Goal: Task Accomplishment & Management: Use online tool/utility

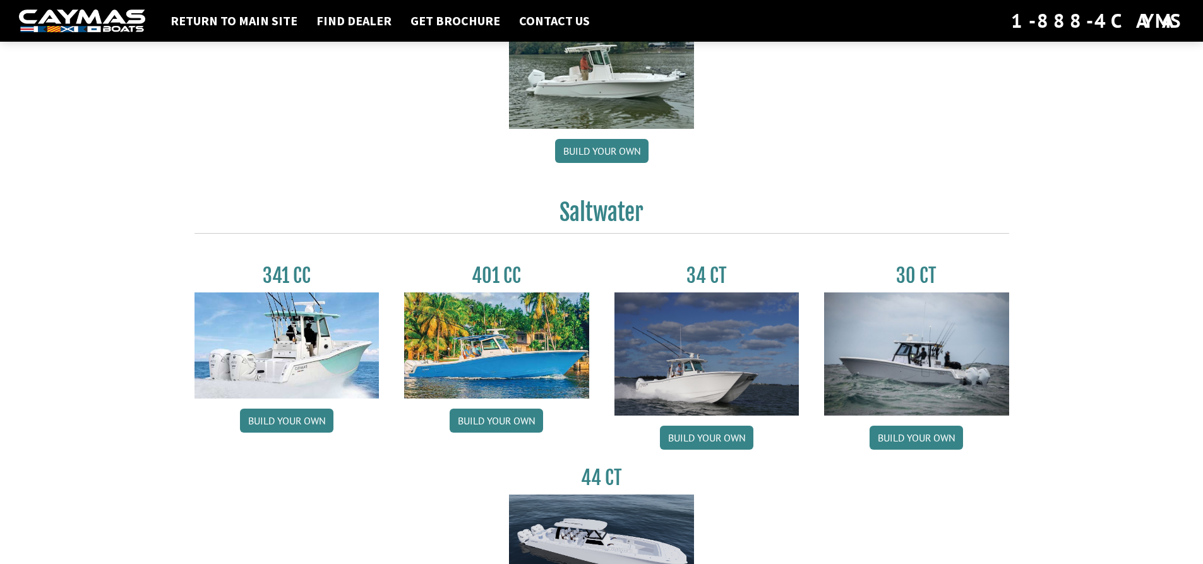
scroll to position [632, 0]
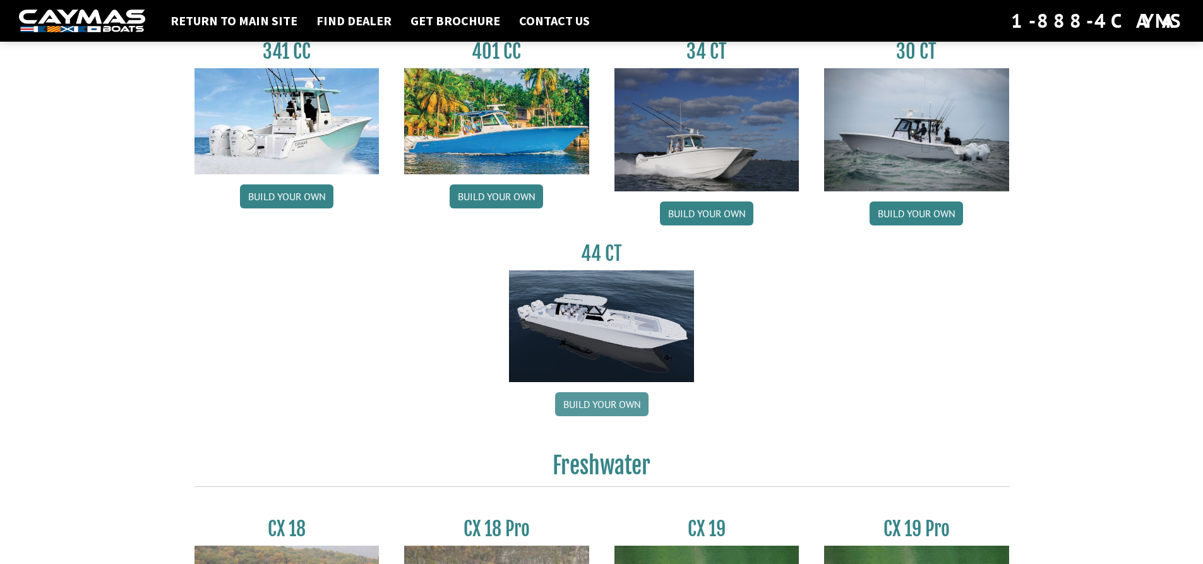
click at [600, 398] on link "Build your own" at bounding box center [601, 404] width 93 height 24
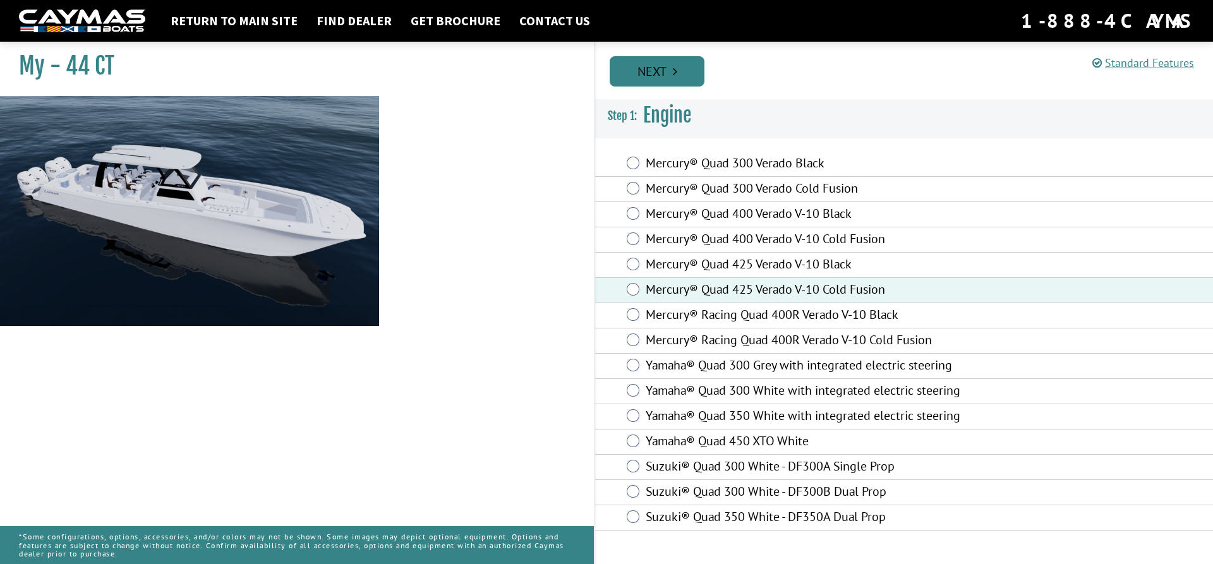
click at [651, 76] on link "Next" at bounding box center [657, 71] width 95 height 30
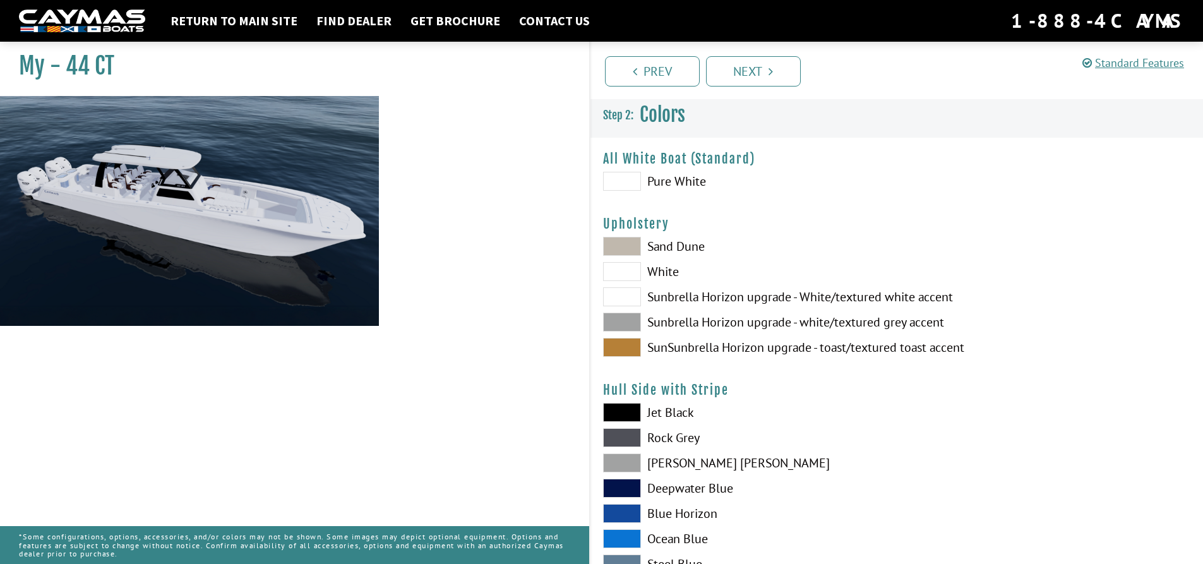
click at [632, 181] on span at bounding box center [622, 181] width 38 height 19
click at [611, 349] on span at bounding box center [622, 347] width 38 height 19
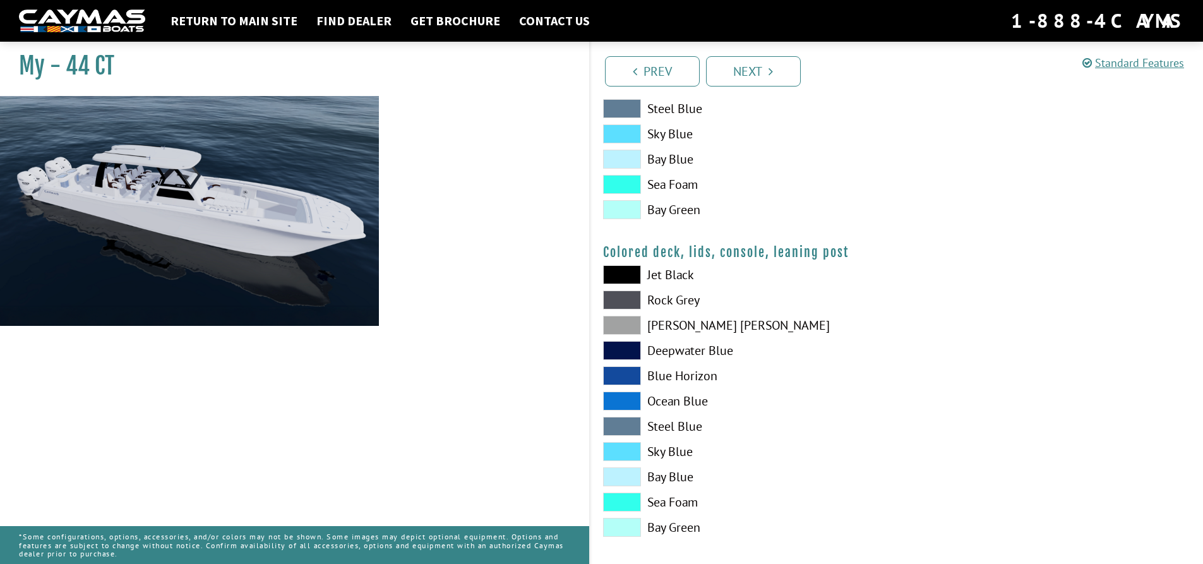
scroll to position [1418, 0]
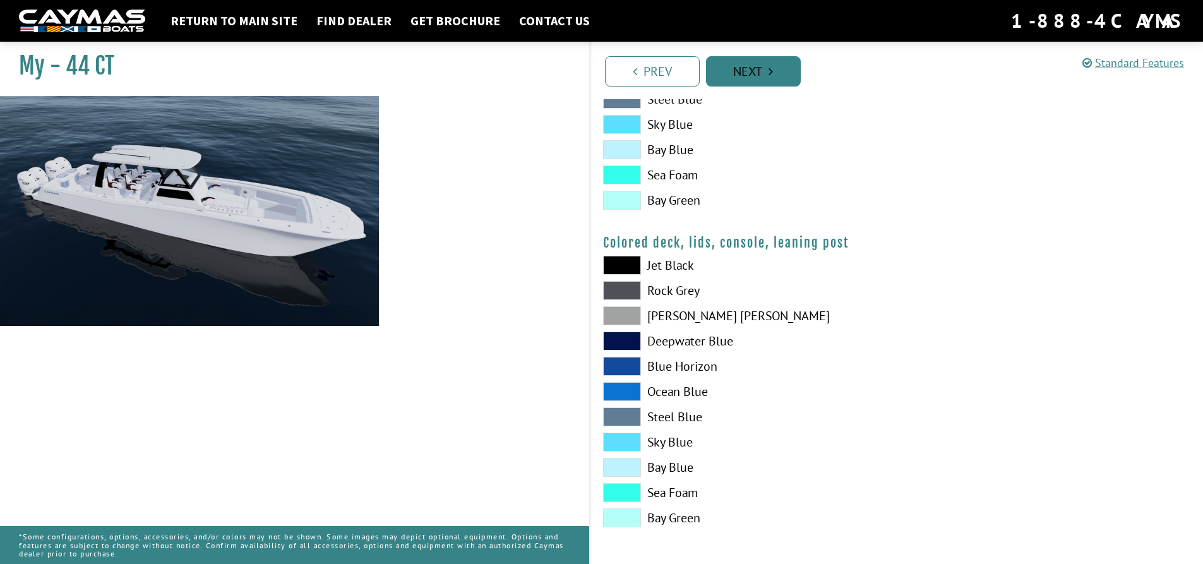
click at [757, 74] on link "Next" at bounding box center [753, 71] width 95 height 30
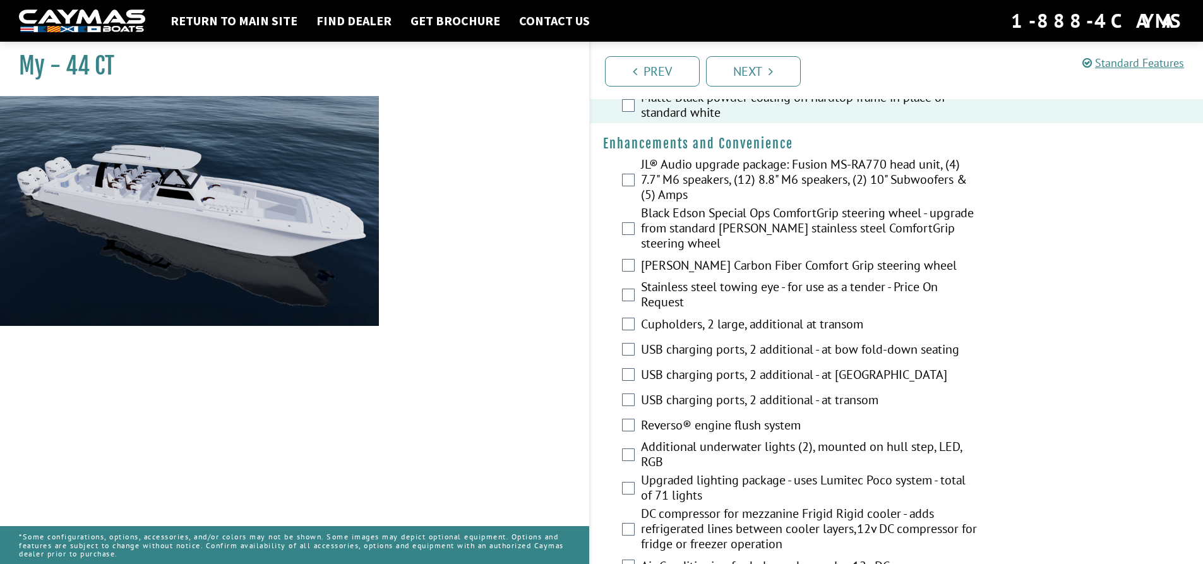
scroll to position [316, 0]
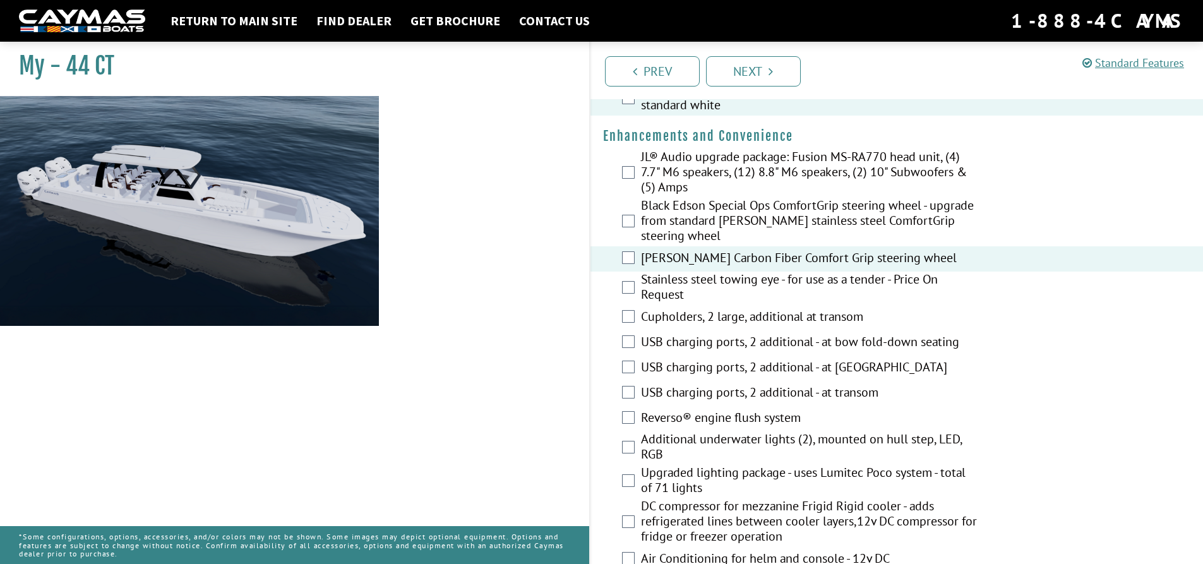
click at [627, 297] on div "Stainless steel towing eye - for use as a tender - Price On Request" at bounding box center [897, 288] width 613 height 33
click at [630, 358] on fieldset "Please select option. JL® Audio upgrade package: Fusion MS-RA770 head unit, (4)…" at bounding box center [897, 436] width 588 height 574
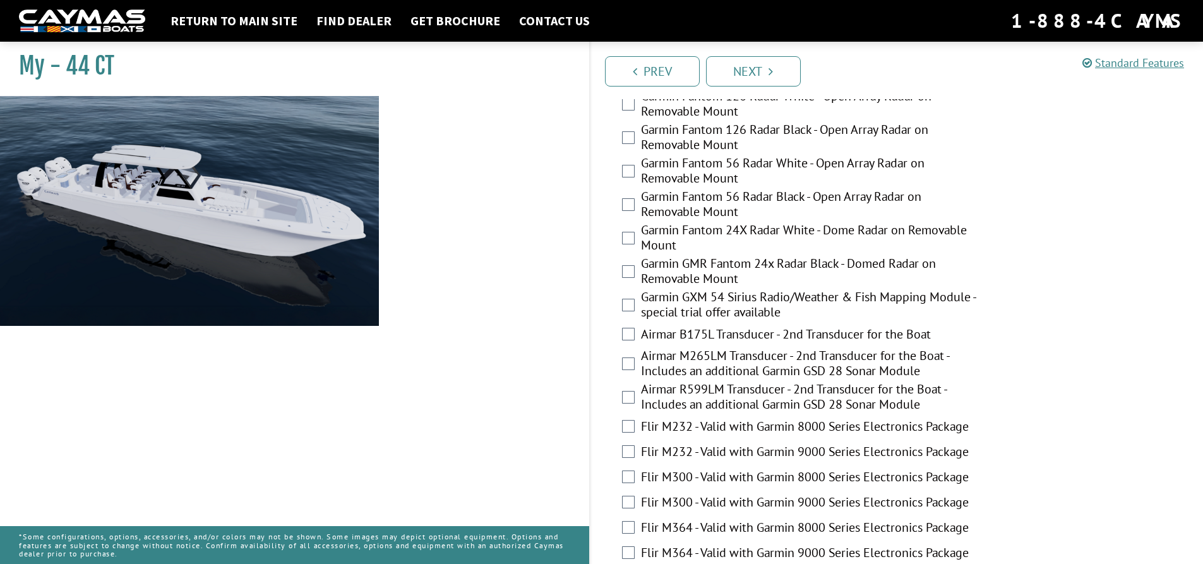
scroll to position [2503, 0]
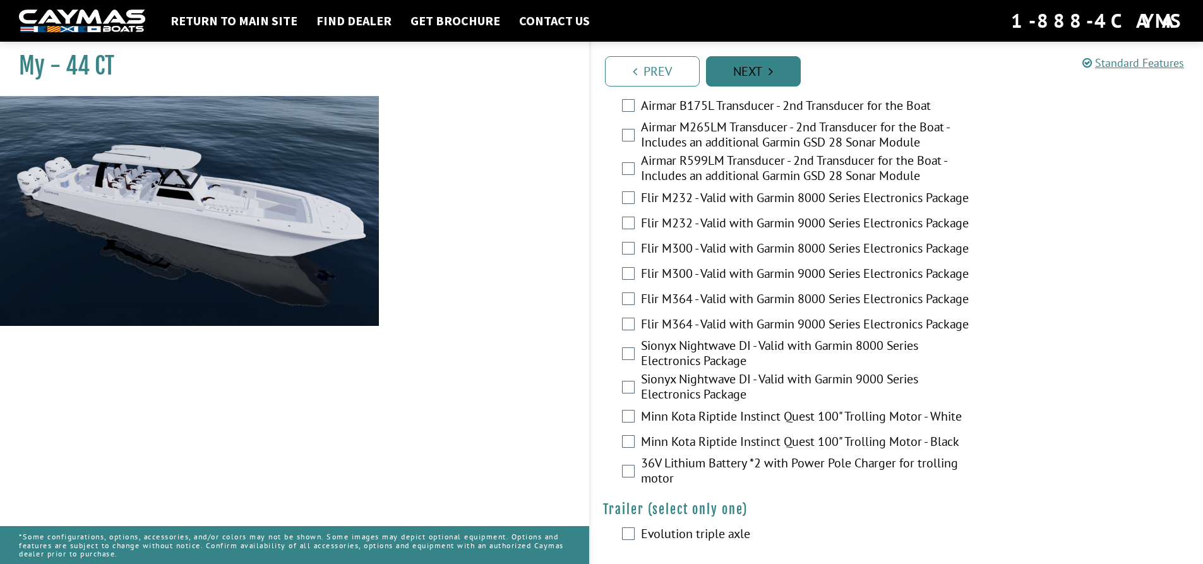
click at [754, 74] on link "Next" at bounding box center [753, 71] width 95 height 30
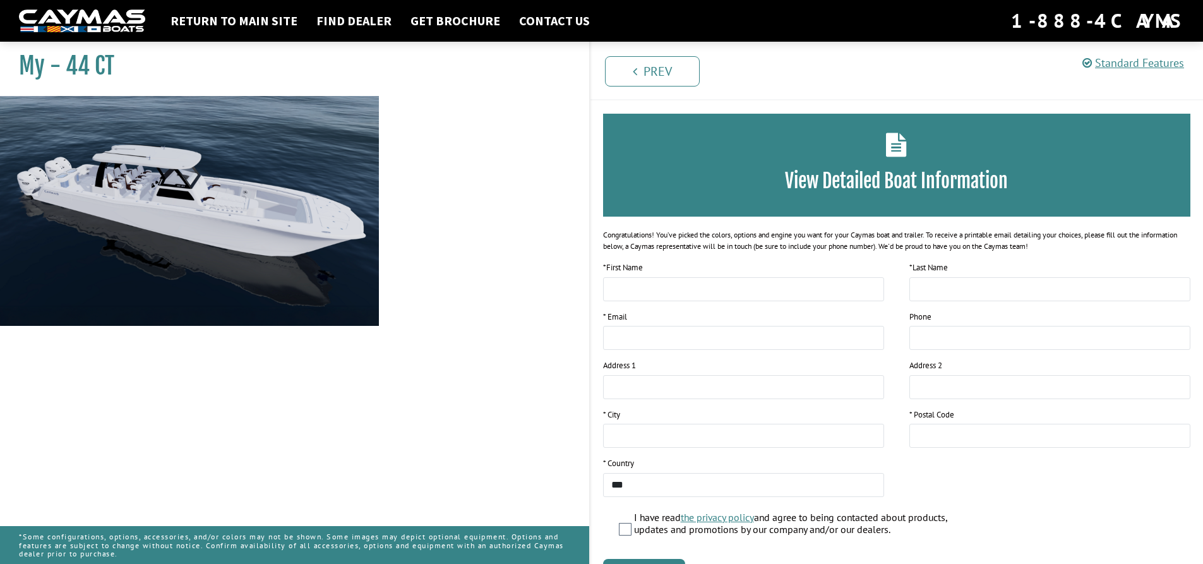
scroll to position [0, 0]
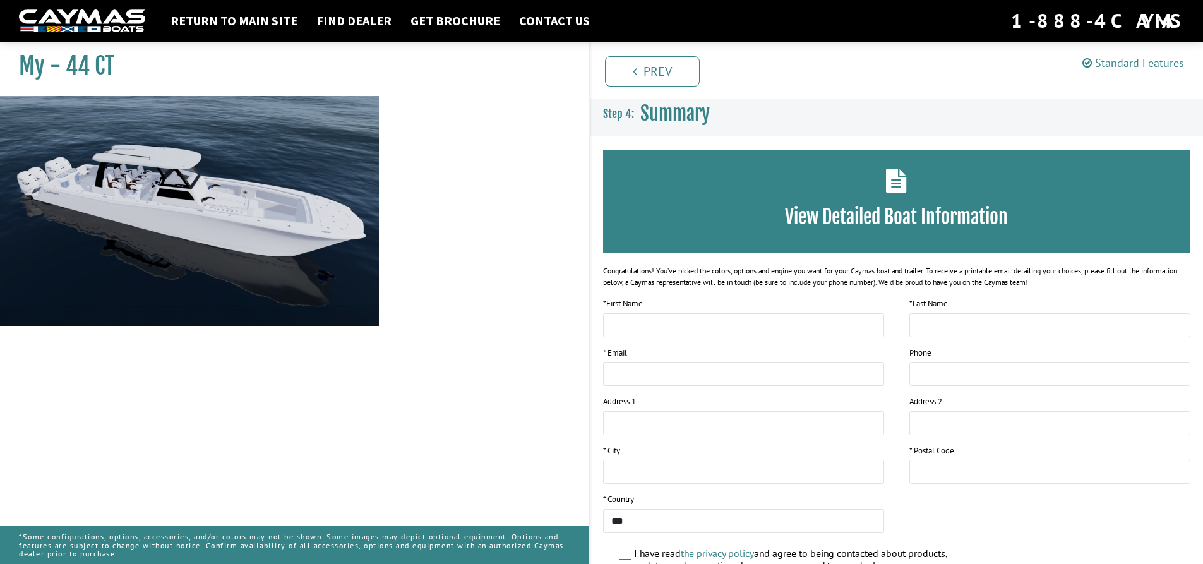
click at [318, 241] on img at bounding box center [189, 285] width 379 height 379
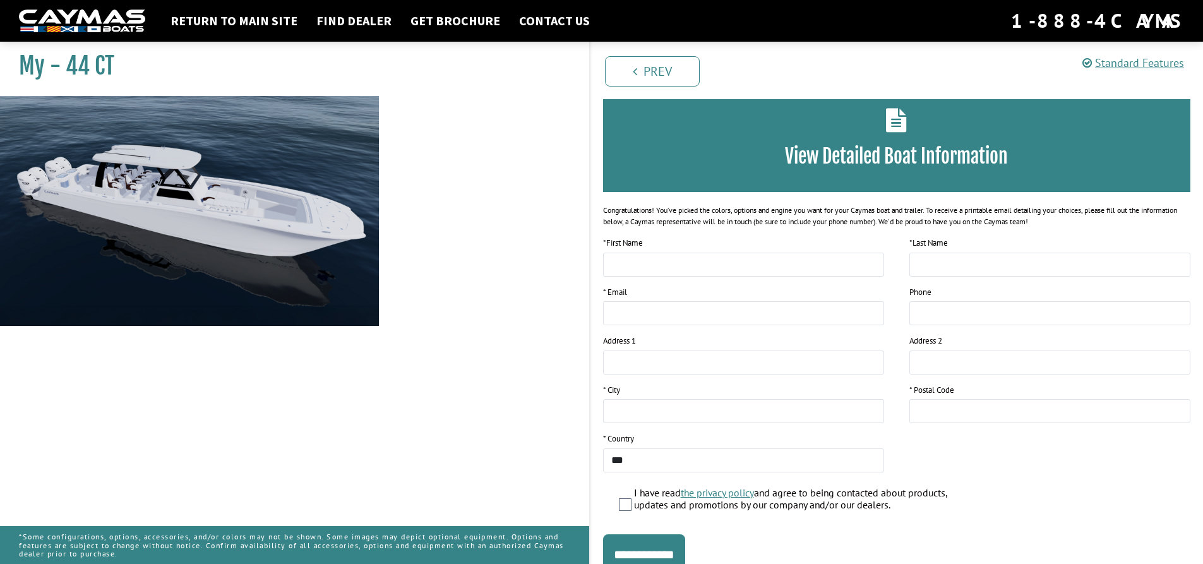
scroll to position [114, 0]
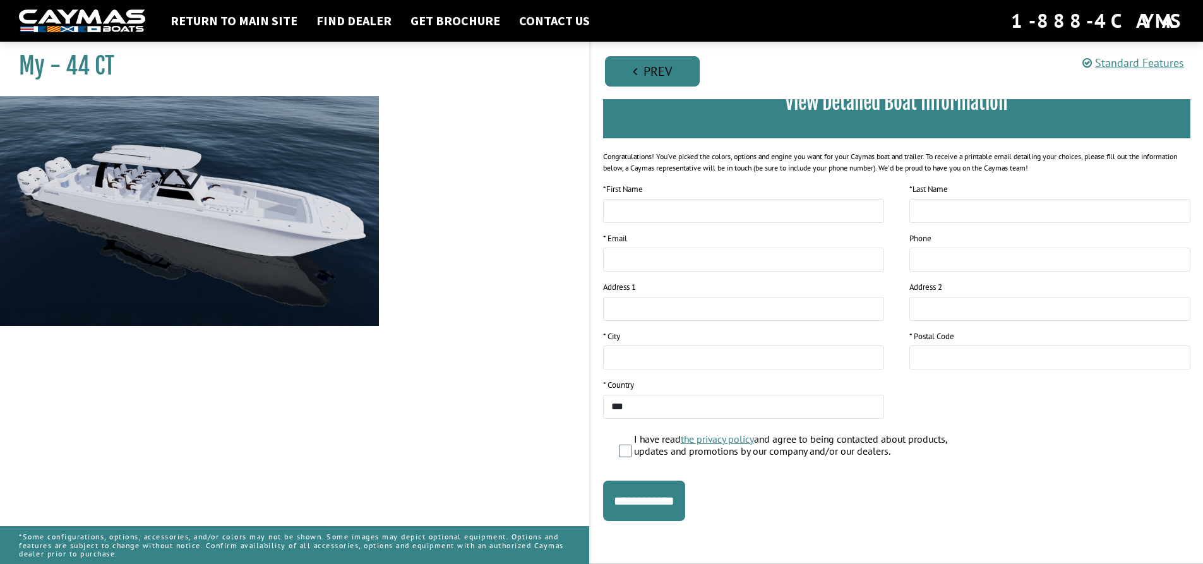
click at [673, 73] on link "Prev" at bounding box center [652, 71] width 95 height 30
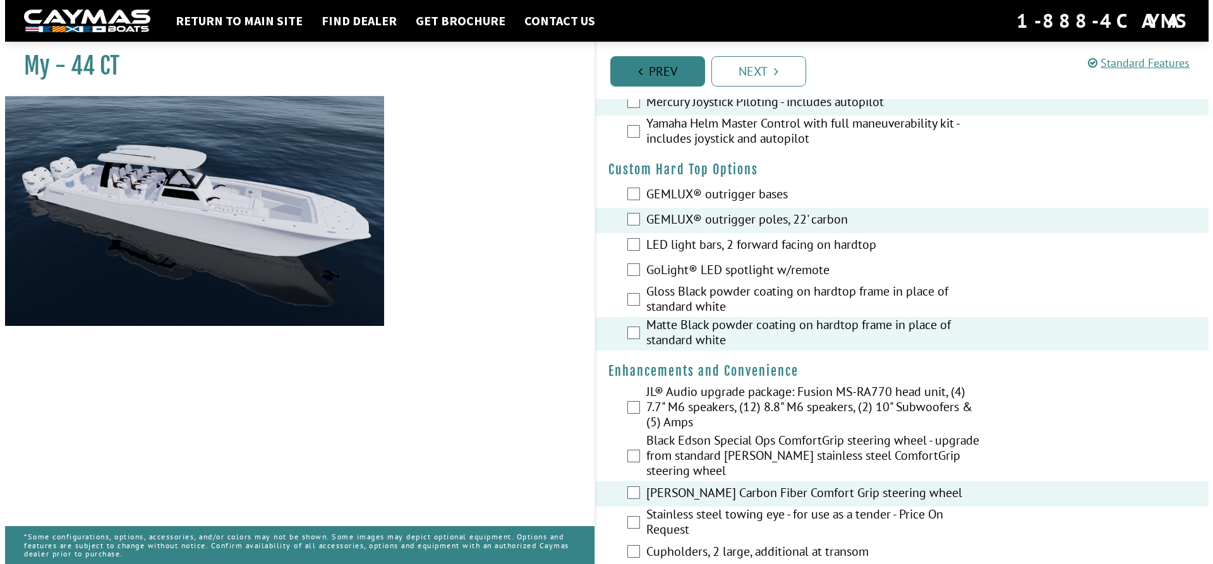
scroll to position [0, 0]
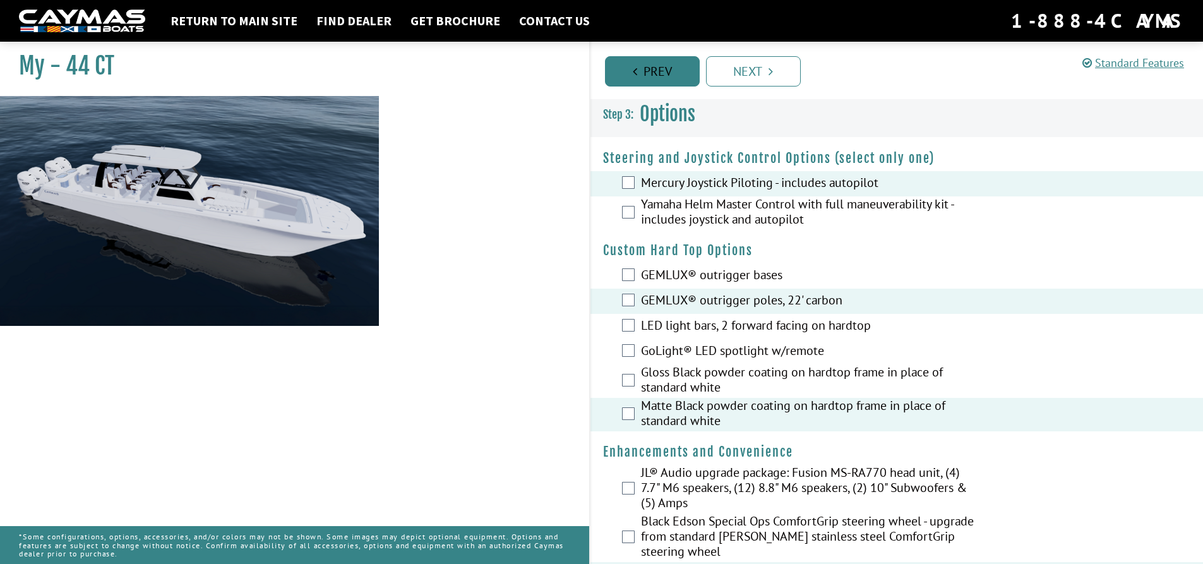
click at [673, 73] on link "Prev" at bounding box center [652, 71] width 95 height 30
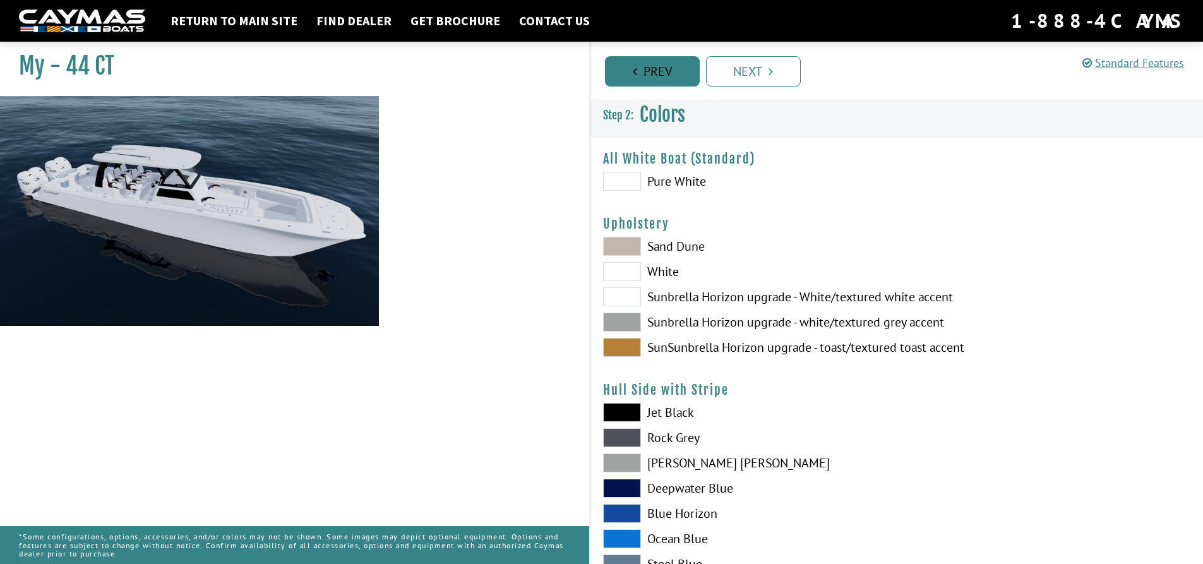
click at [673, 73] on link "Prev" at bounding box center [652, 71] width 95 height 30
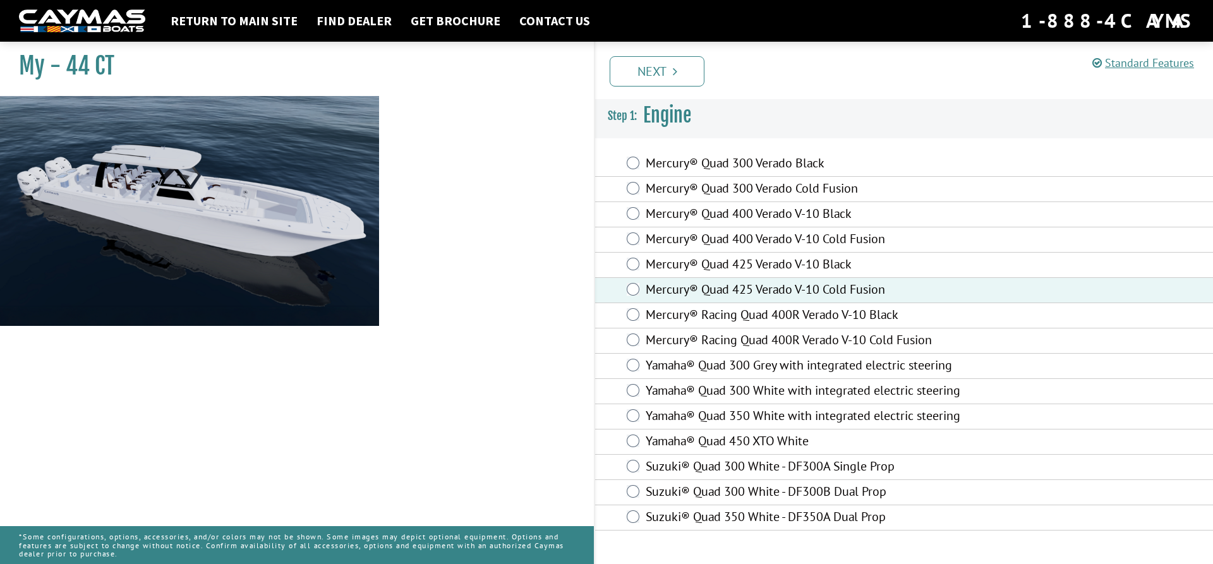
click at [673, 73] on icon "Pagination" at bounding box center [675, 71] width 4 height 13
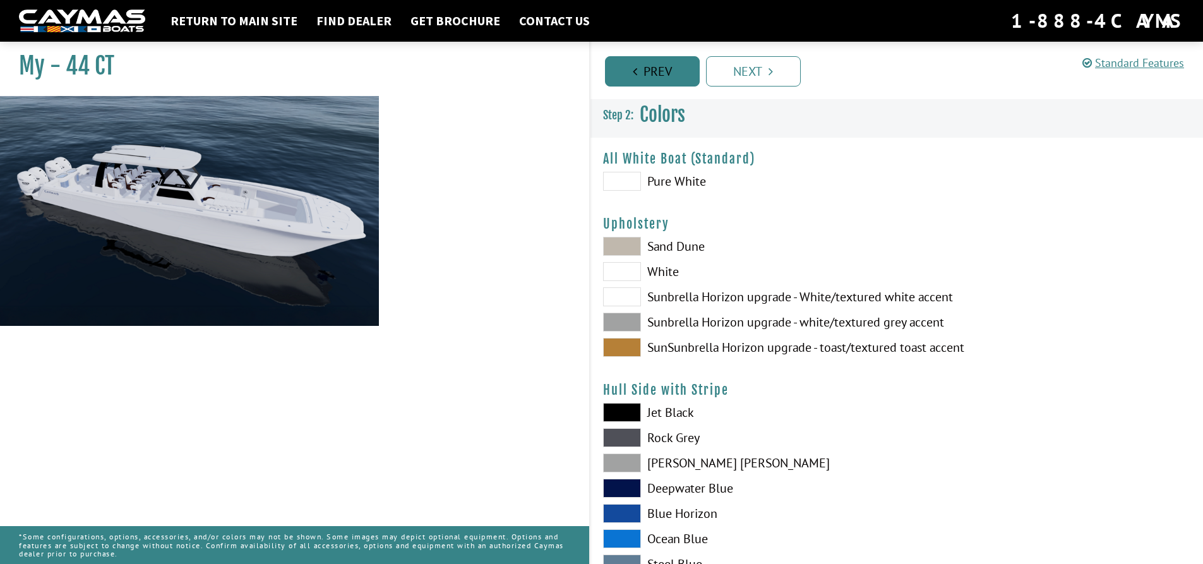
click at [673, 73] on link "Prev" at bounding box center [652, 71] width 95 height 30
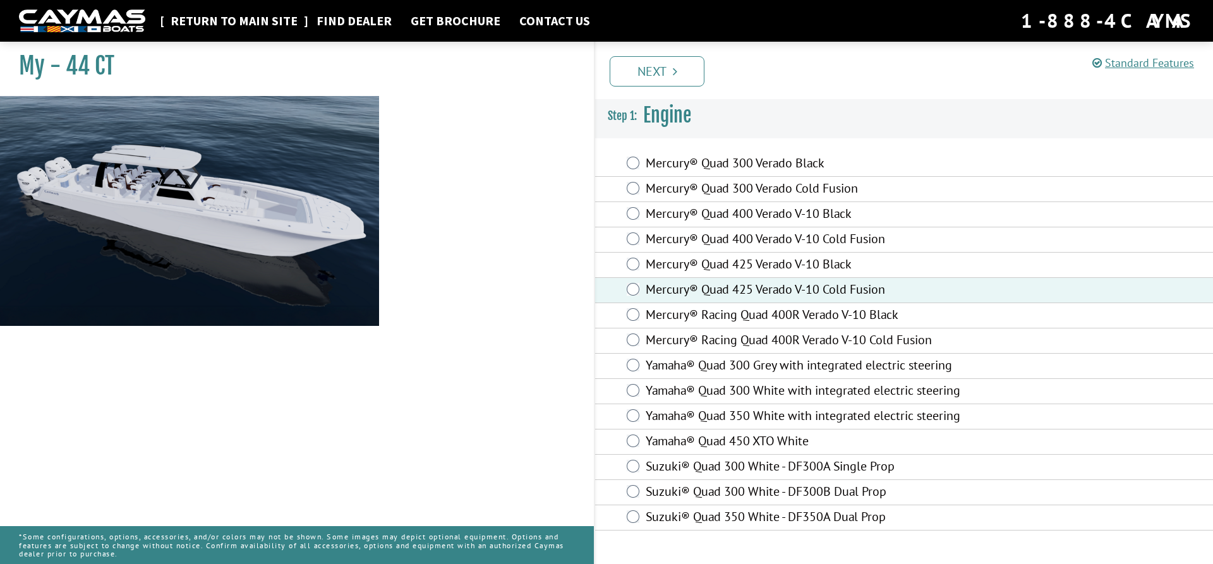
click at [253, 20] on link "Return to main site" at bounding box center [234, 21] width 140 height 16
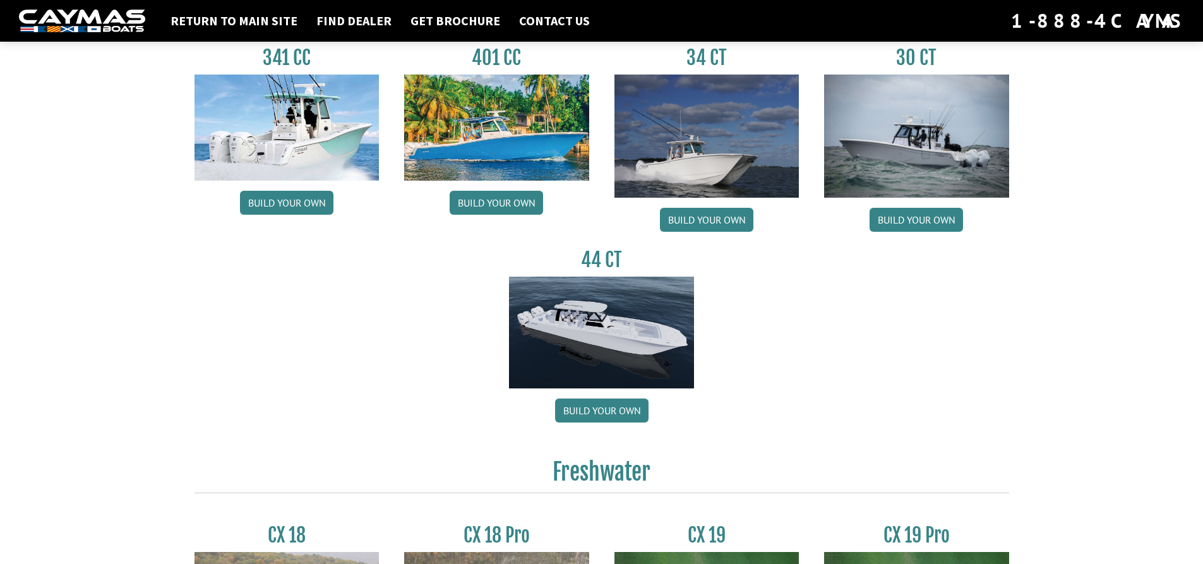
scroll to position [632, 0]
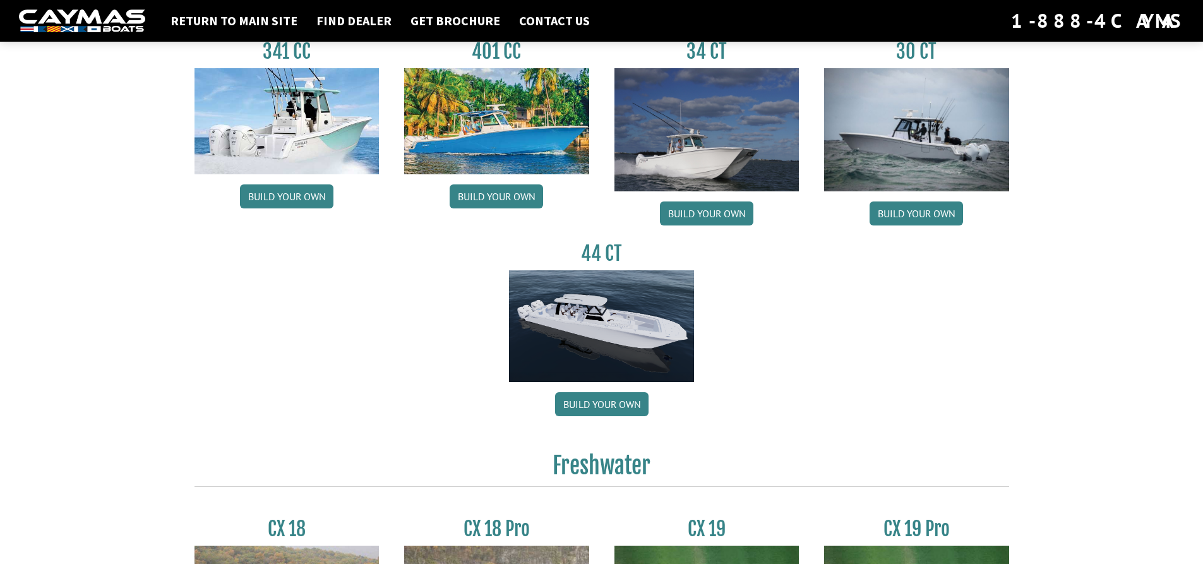
click at [616, 366] on img at bounding box center [601, 326] width 185 height 112
click at [611, 404] on link "Build your own" at bounding box center [601, 404] width 93 height 24
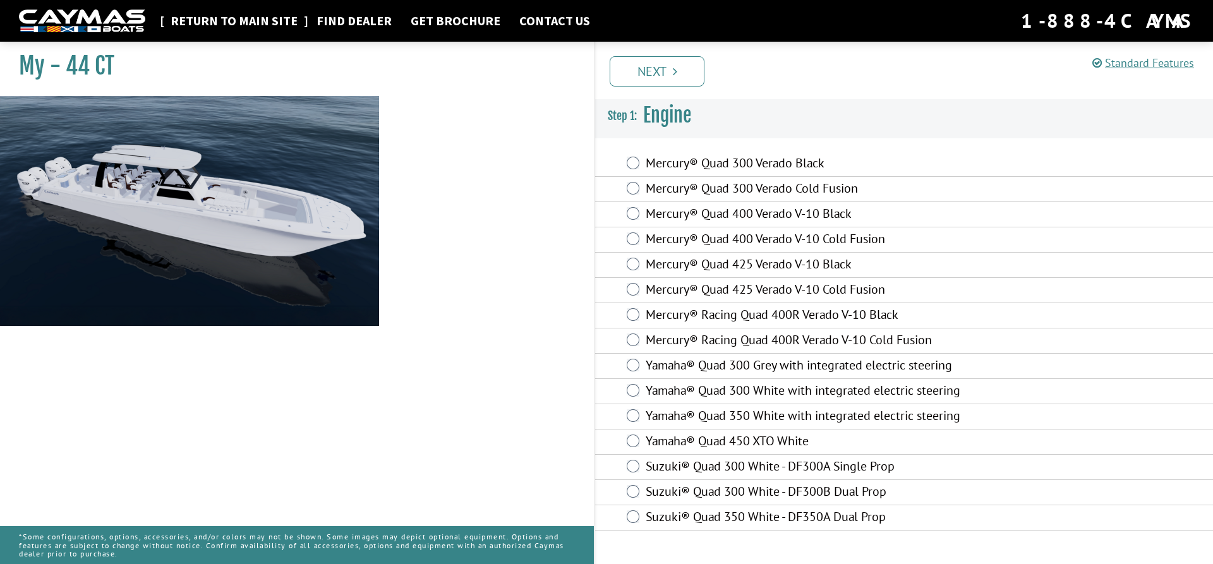
click at [261, 21] on link "Return to main site" at bounding box center [234, 21] width 140 height 16
